Goal: Communication & Community: Participate in discussion

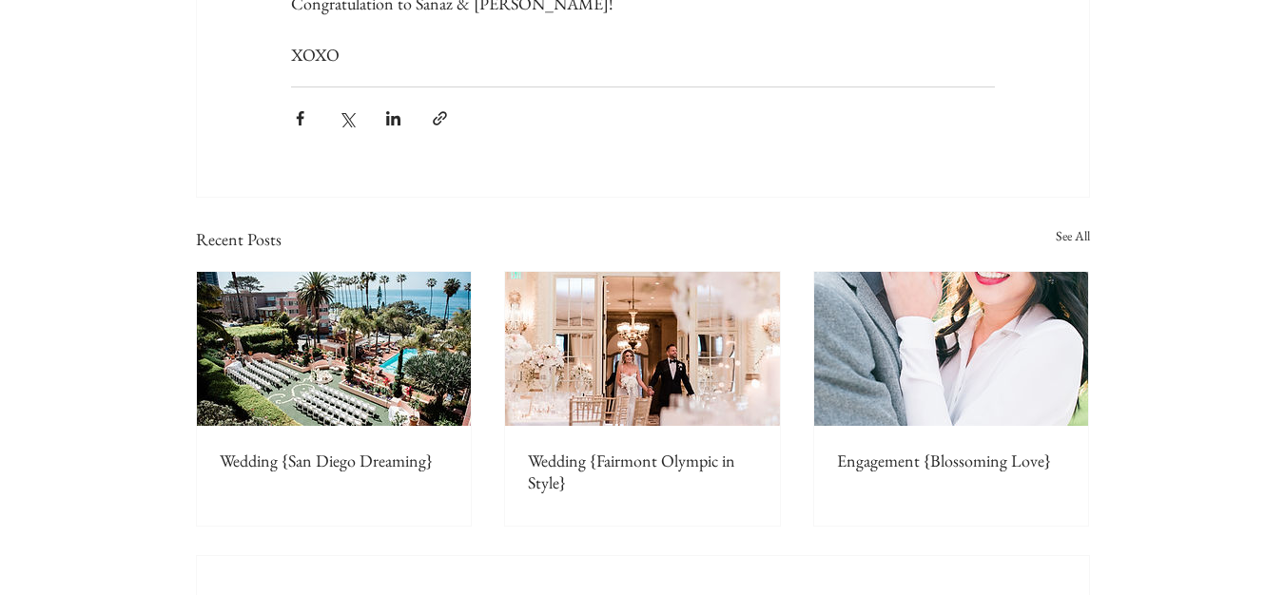
scroll to position [10227, 0]
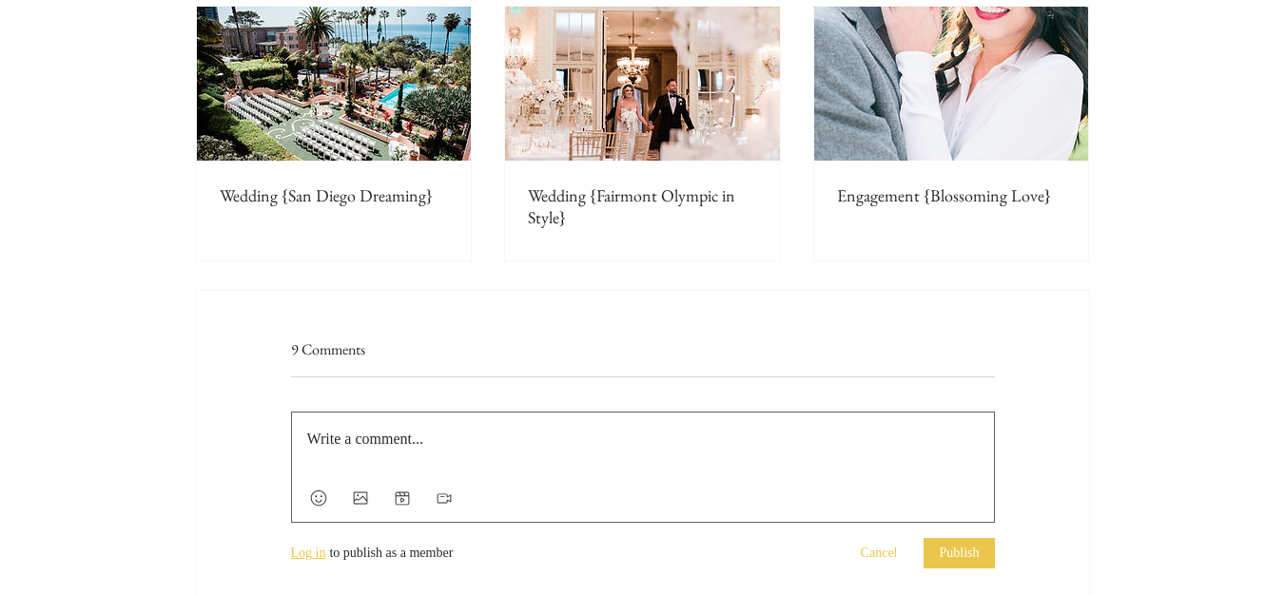
click at [320, 544] on span "Log in" at bounding box center [308, 553] width 35 height 19
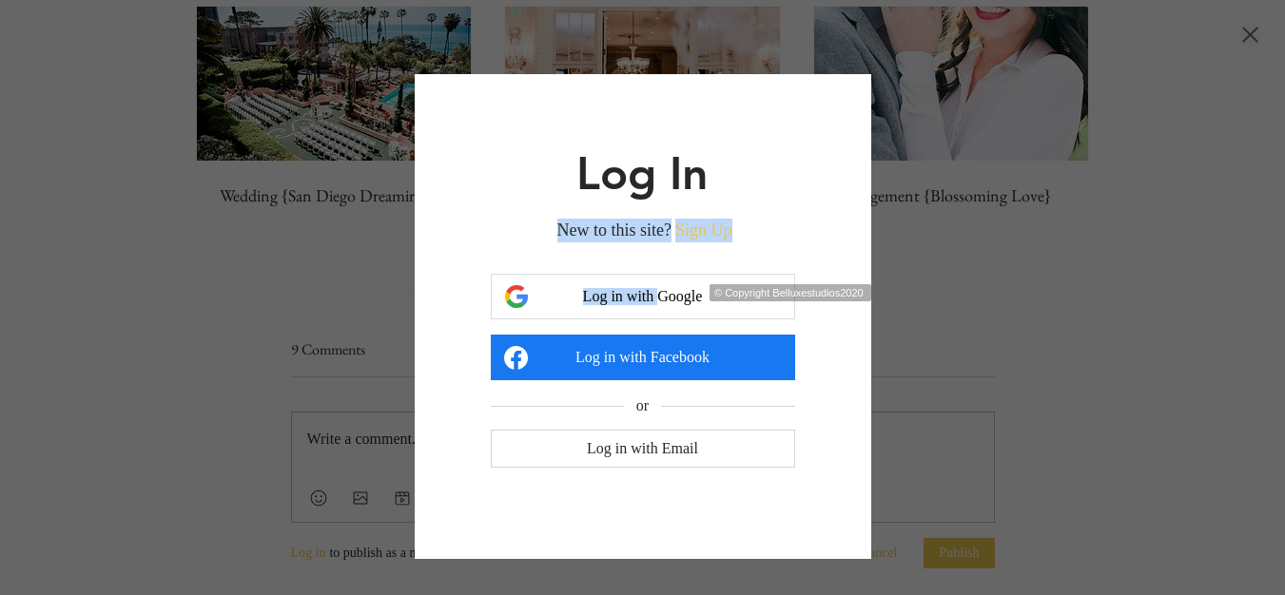
drag, startPoint x: 336, startPoint y: 360, endPoint x: 703, endPoint y: 243, distance: 385.3
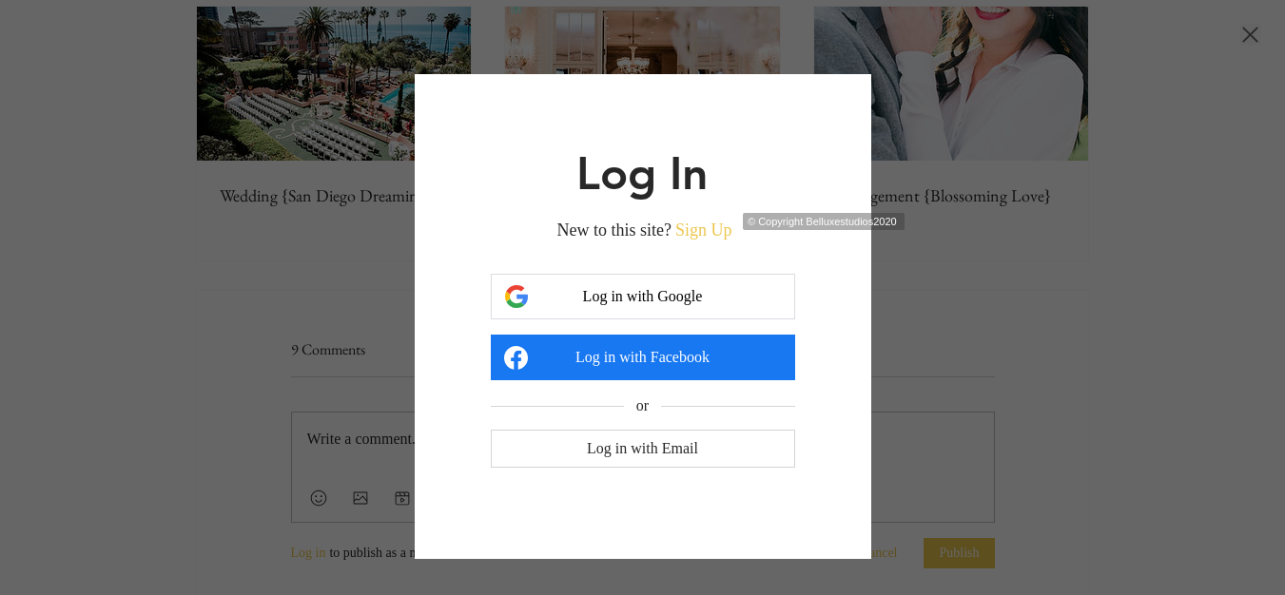
click at [724, 194] on h2 "Log In" at bounding box center [643, 173] width 304 height 46
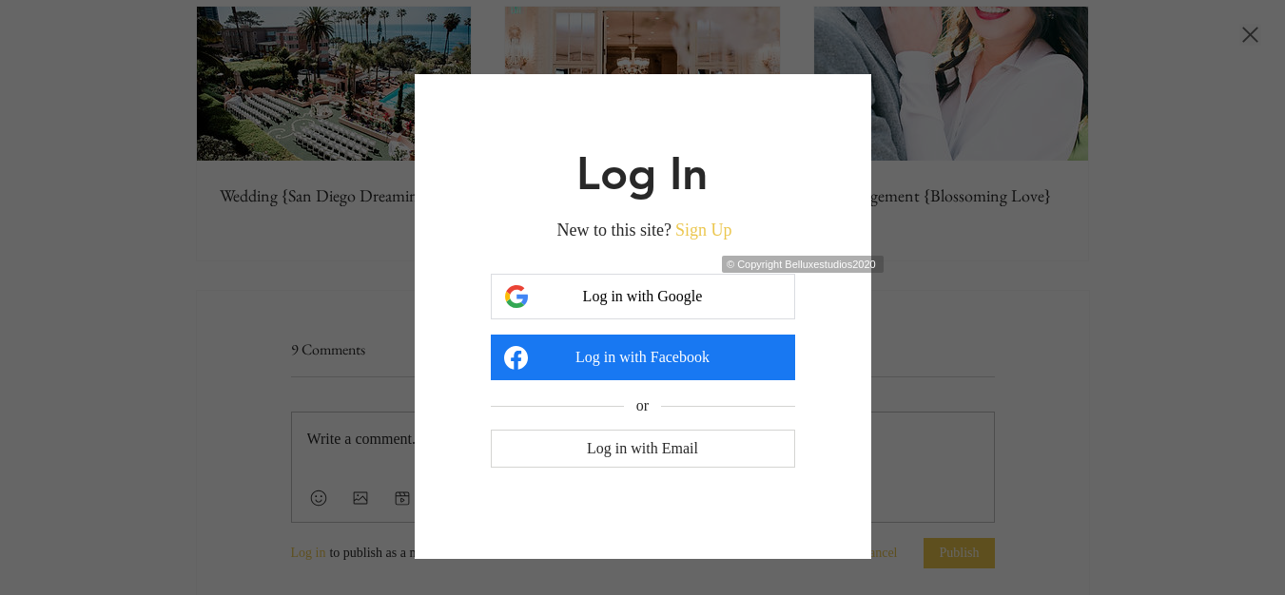
click at [703, 237] on button "Sign Up" at bounding box center [703, 231] width 57 height 24
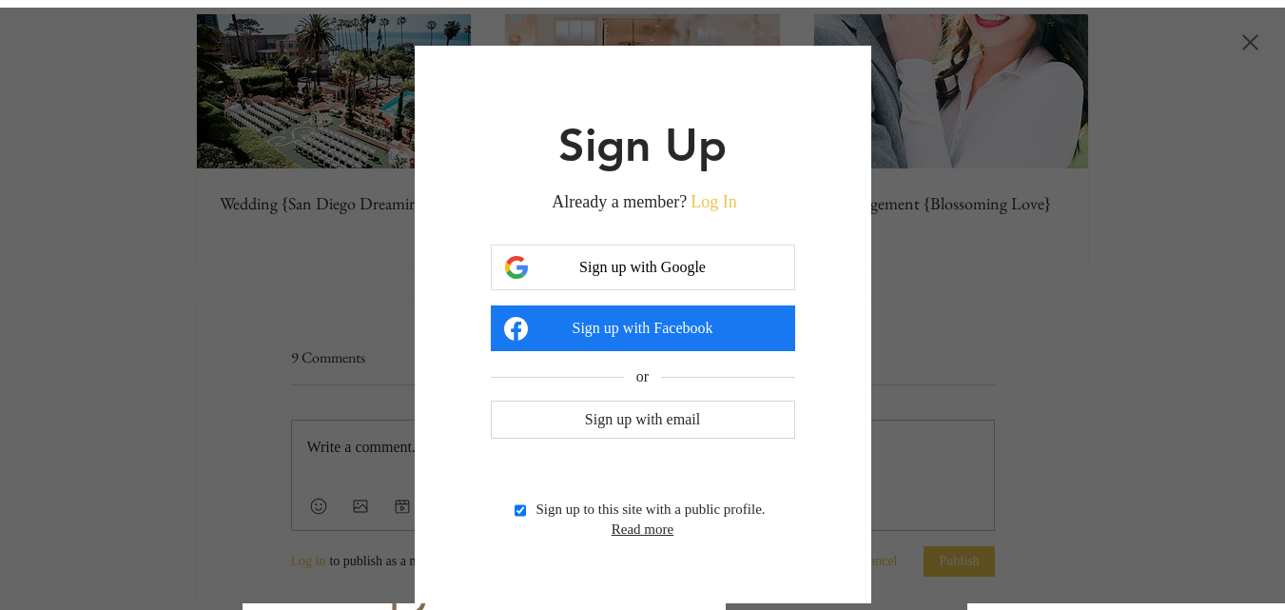
scroll to position [0, 0]
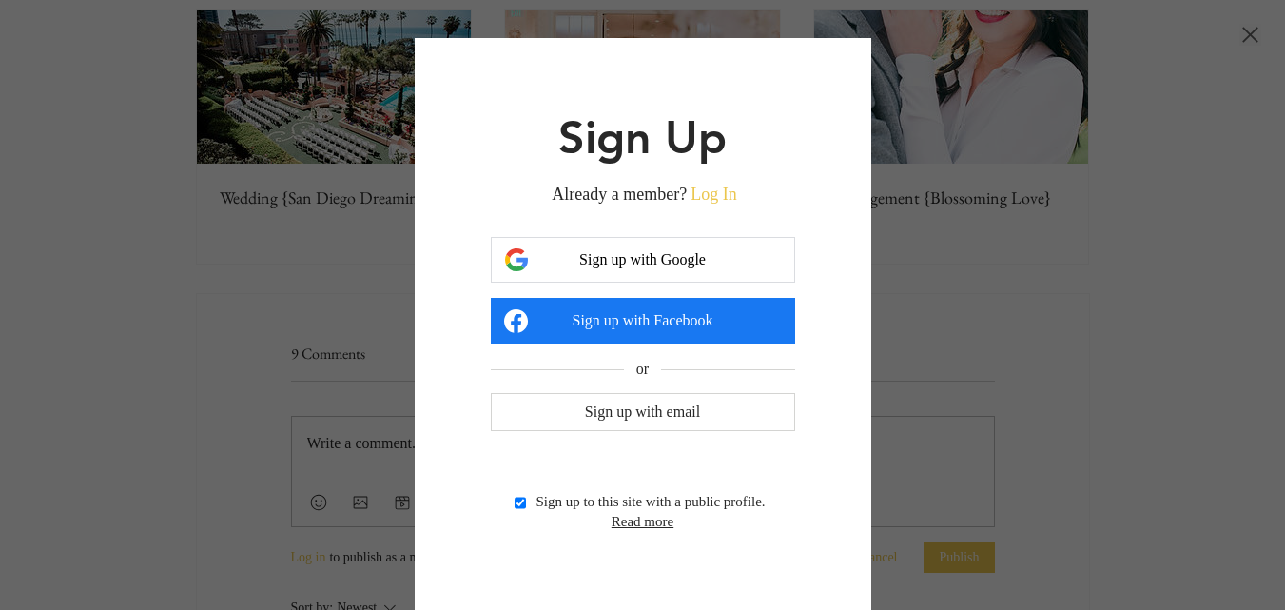
click at [620, 274] on button "Sign up with Google" at bounding box center [643, 260] width 304 height 46
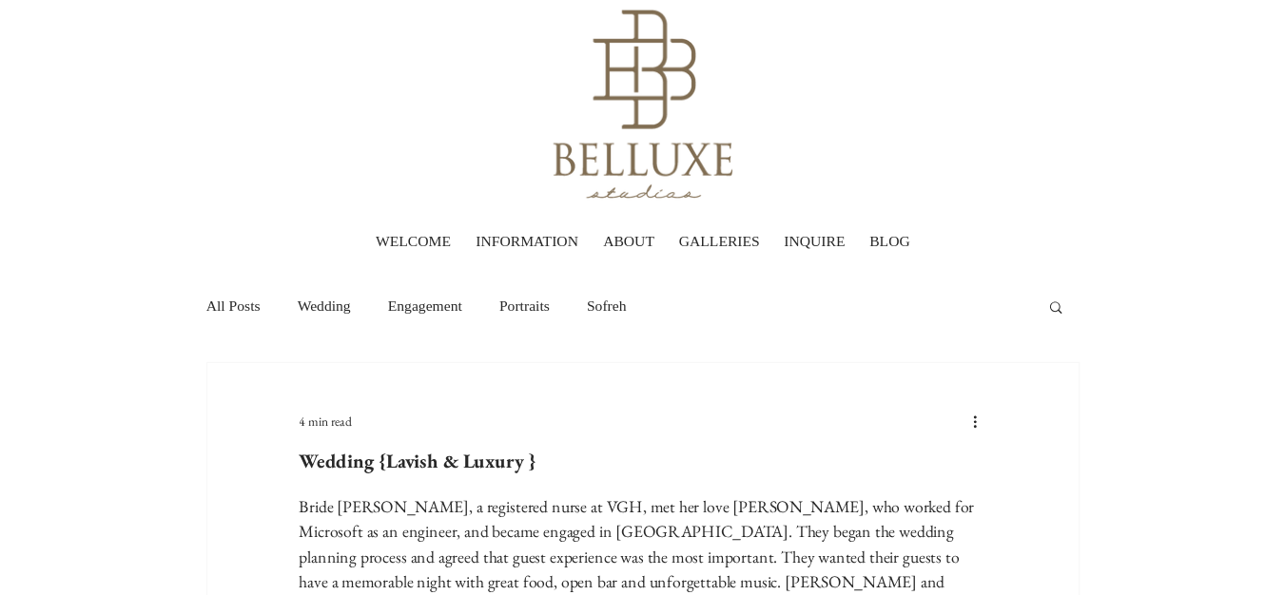
scroll to position [10512, 0]
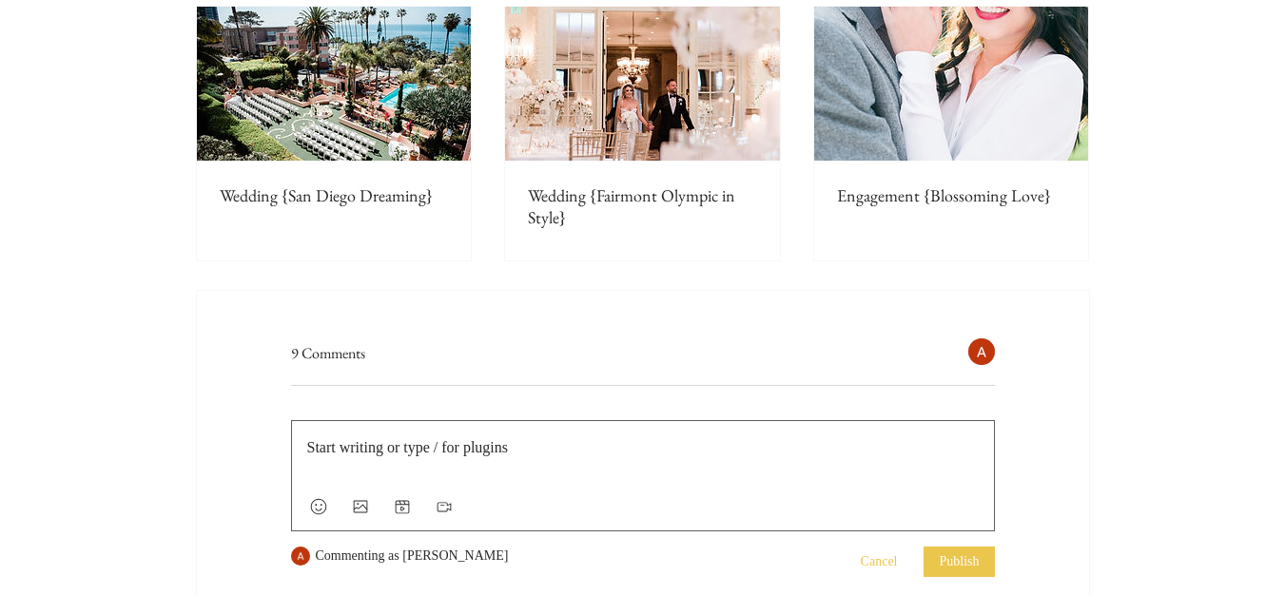
click at [399, 437] on p "Rich Text Editor" at bounding box center [643, 448] width 672 height 23
click at [408, 421] on div "Press Esc to exit editor." at bounding box center [643, 452] width 702 height 63
click at [476, 421] on div "Press Esc to exit editor." at bounding box center [643, 452] width 702 height 63
click at [484, 437] on p "Rich Text Editor" at bounding box center [643, 448] width 672 height 23
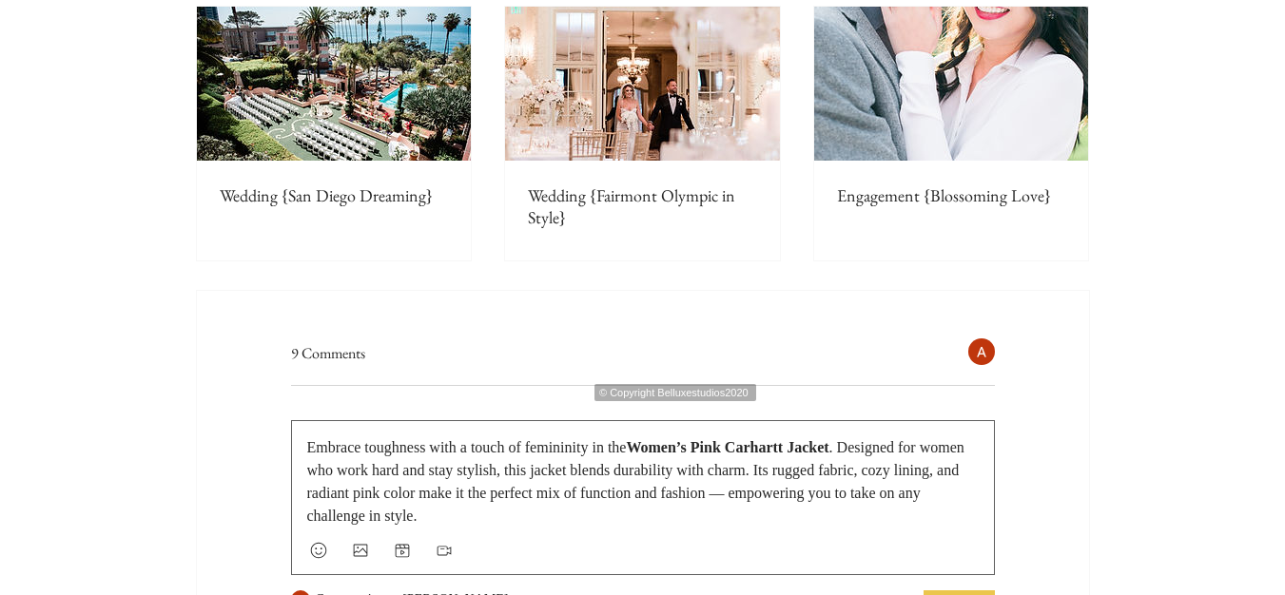
click at [575, 439] on span ". Designed for women who work hard and stay stylish, this jacket blends durabil…" at bounding box center [637, 481] width 661 height 85
drag, startPoint x: 926, startPoint y: 364, endPoint x: 988, endPoint y: 474, distance: 125.6
click at [927, 439] on span ". Designed for women who work hard and stay stylish, this jacket blends durabil…" at bounding box center [637, 481] width 661 height 85
click at [666, 439] on span "Women’s Pink Carhartt Jacket" at bounding box center [727, 447] width 203 height 16
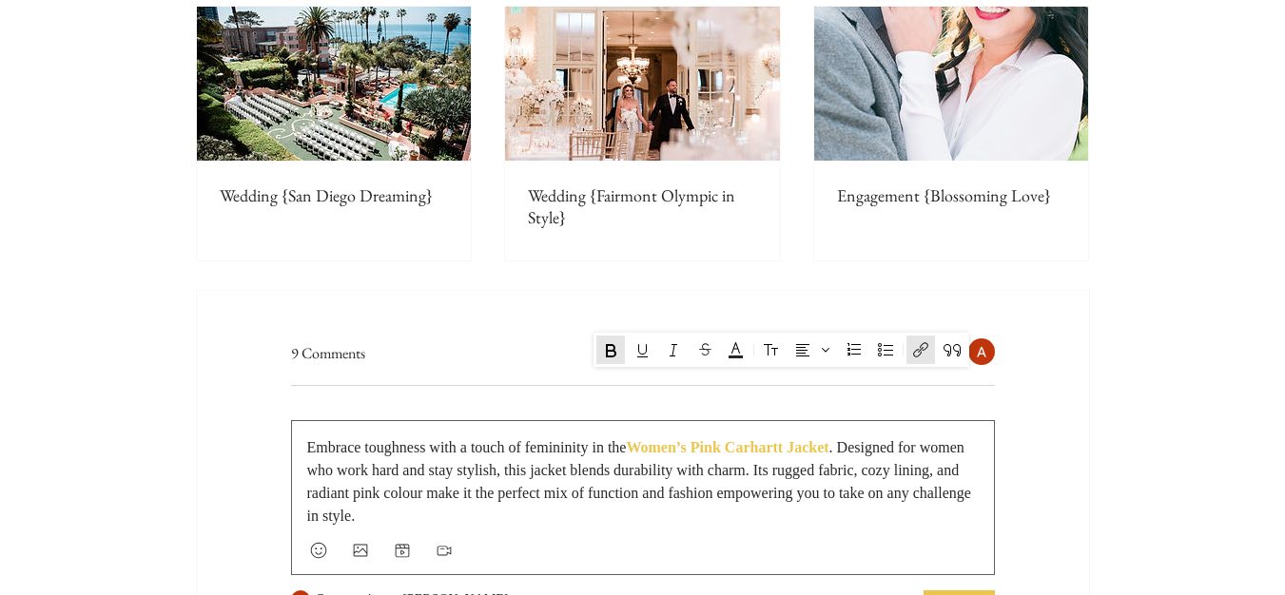
click at [583, 439] on span ". Designed for women who work hard and stay stylish, this jacket blends durabil…" at bounding box center [641, 481] width 668 height 85
click at [952, 591] on button "Publish" at bounding box center [959, 606] width 70 height 30
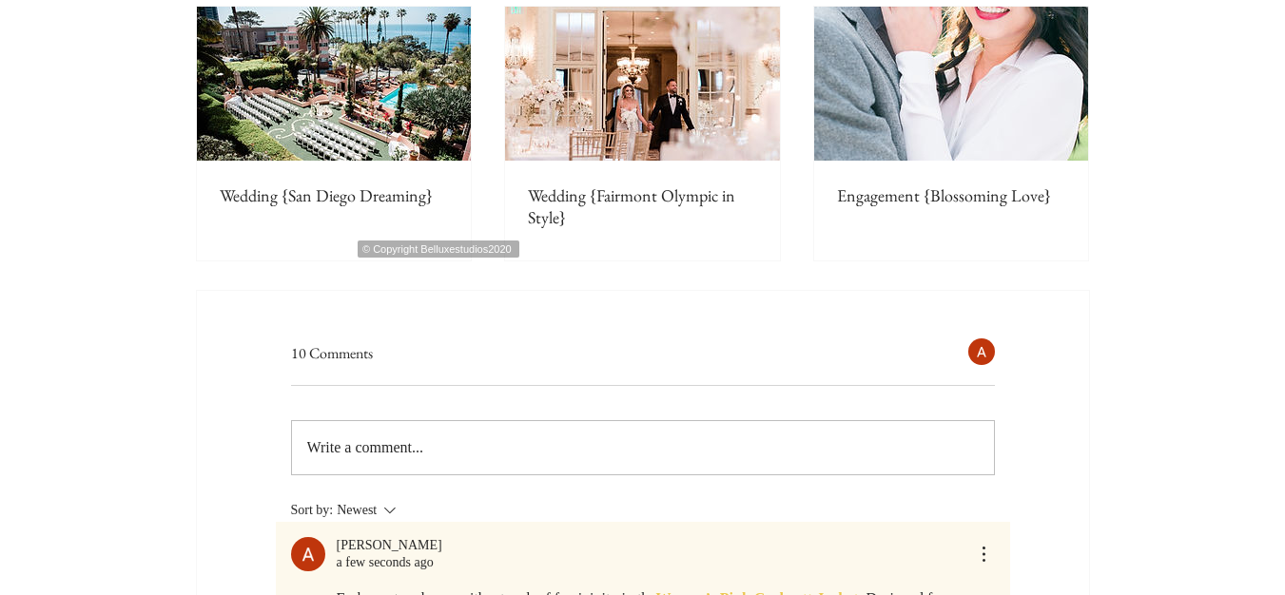
drag, startPoint x: 207, startPoint y: 332, endPoint x: 361, endPoint y: 175, distance: 219.9
